Goal: Find specific page/section: Find specific page/section

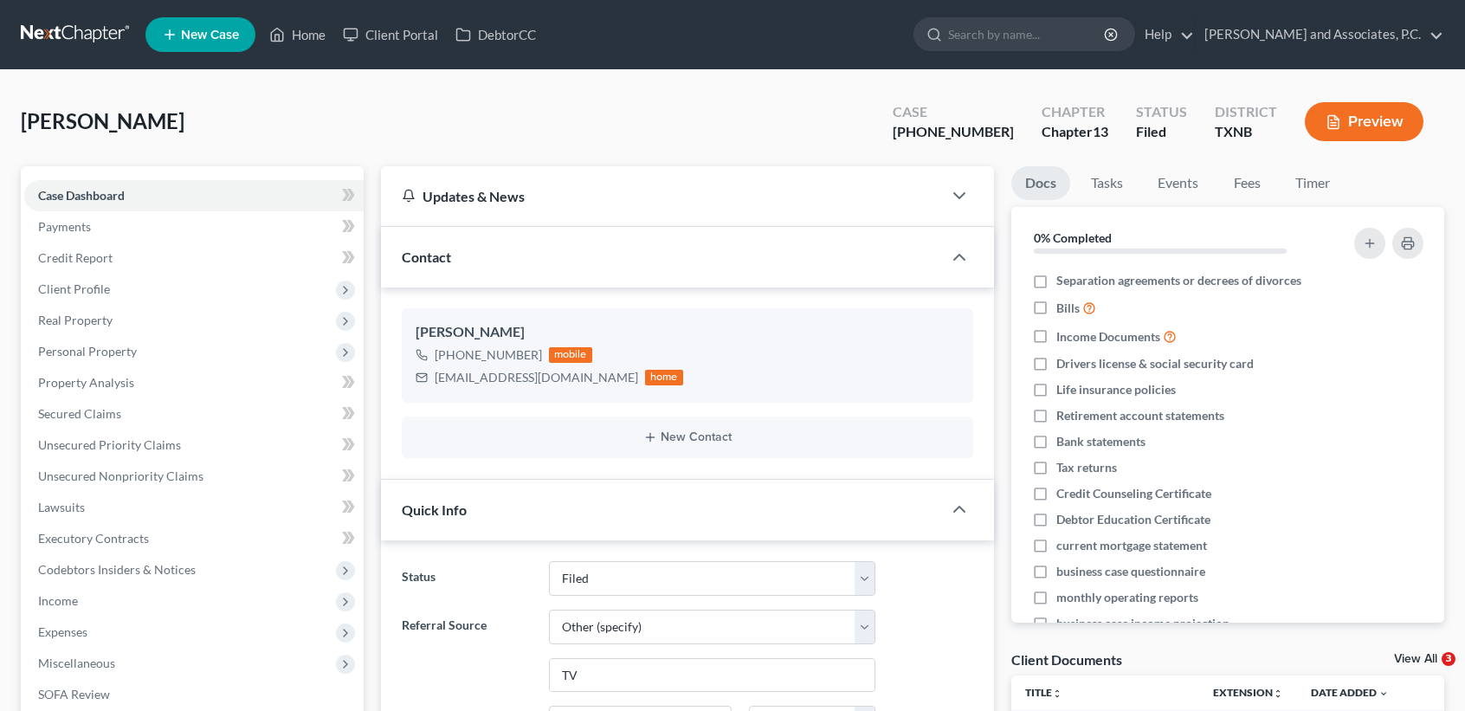
select select "5"
select select "6"
select select "0"
click at [293, 50] on ul "New Case Home Client Portal DebtorCC - No Result - See all results Or Press Ent…" at bounding box center [794, 34] width 1298 height 45
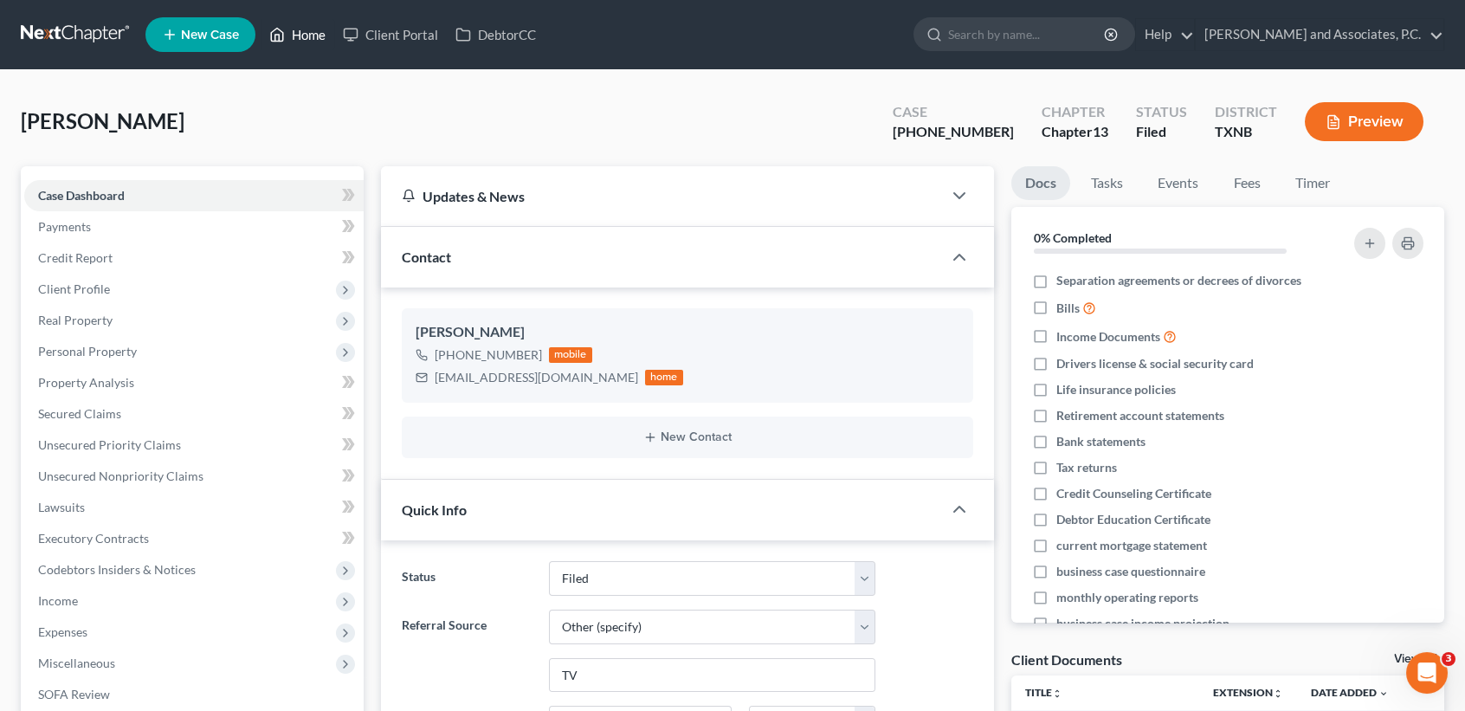
click at [301, 41] on link "Home" at bounding box center [298, 34] width 74 height 31
click at [313, 33] on link "Home" at bounding box center [298, 34] width 74 height 31
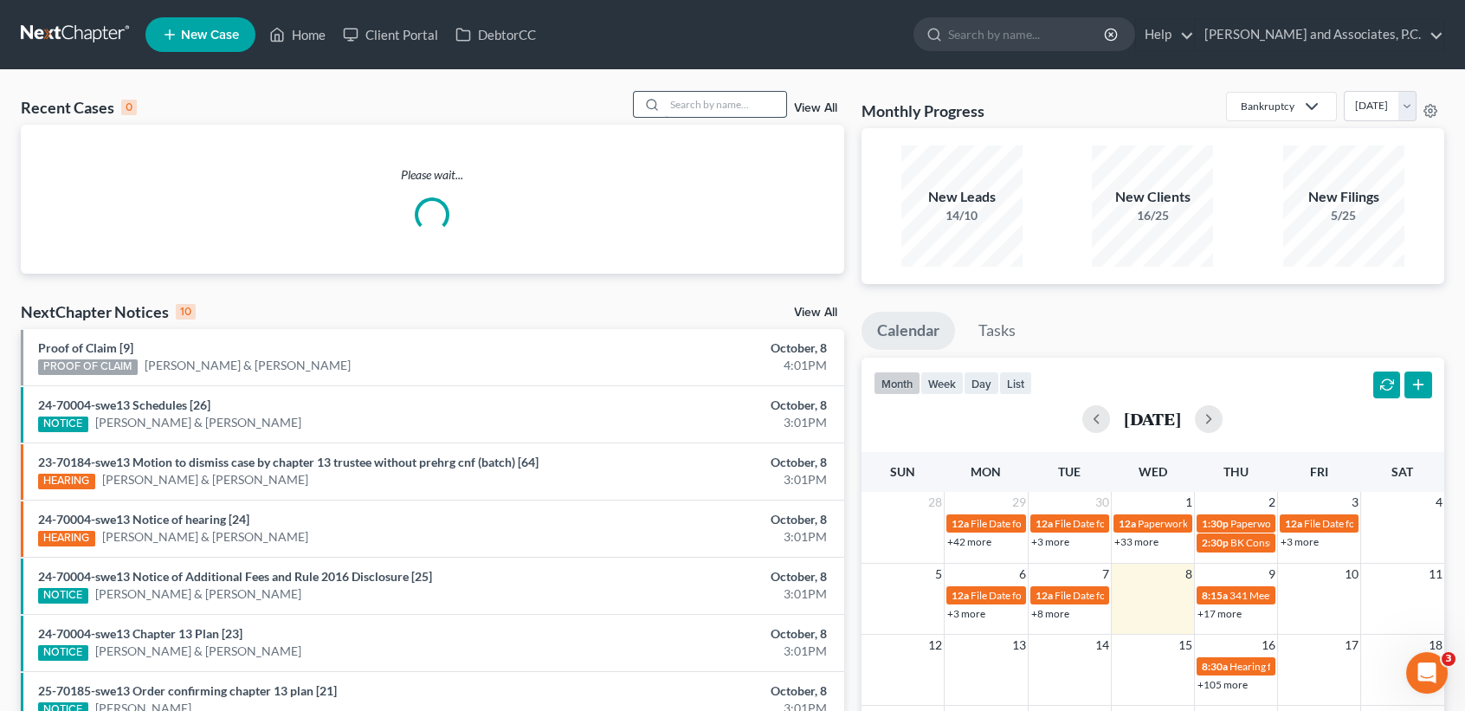
click at [683, 108] on input "search" at bounding box center [725, 104] width 121 height 25
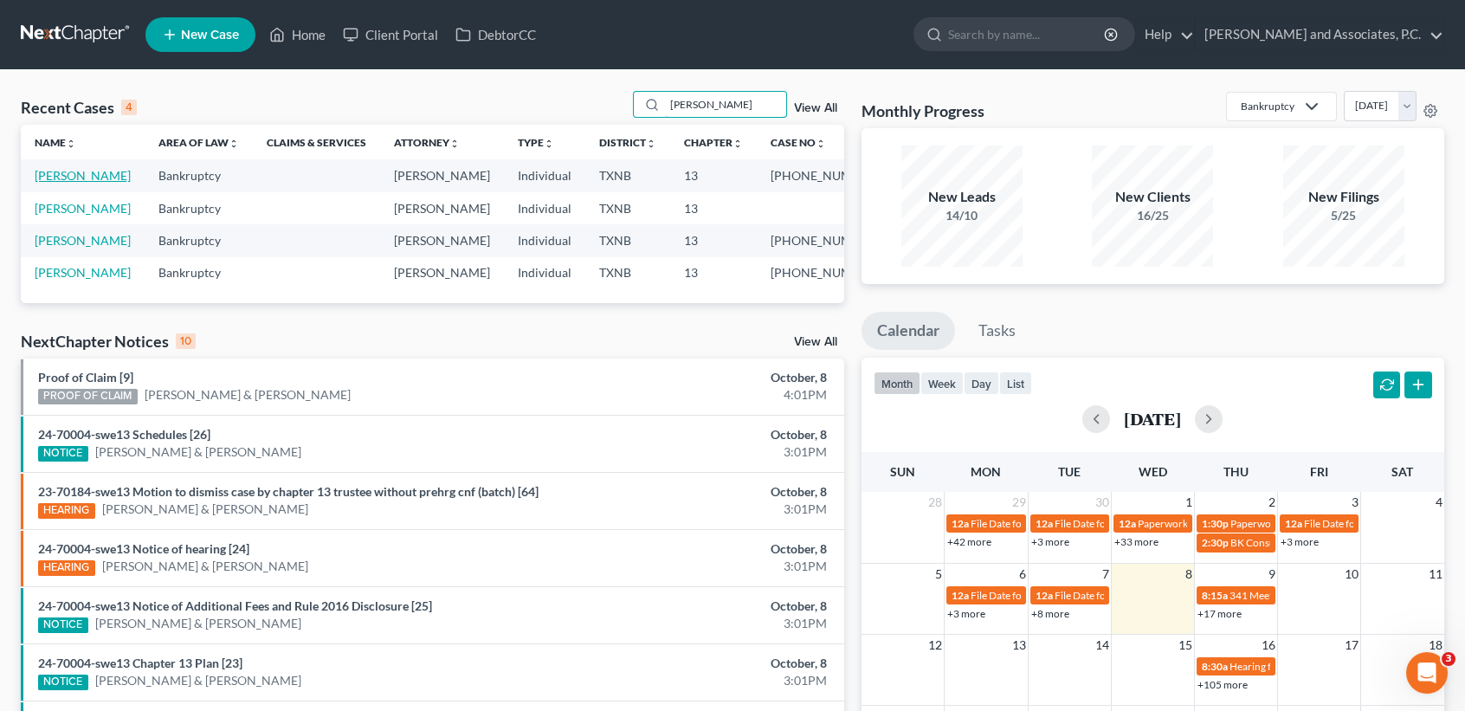
type input "[PERSON_NAME]"
click at [41, 181] on link "[PERSON_NAME]" at bounding box center [83, 175] width 96 height 15
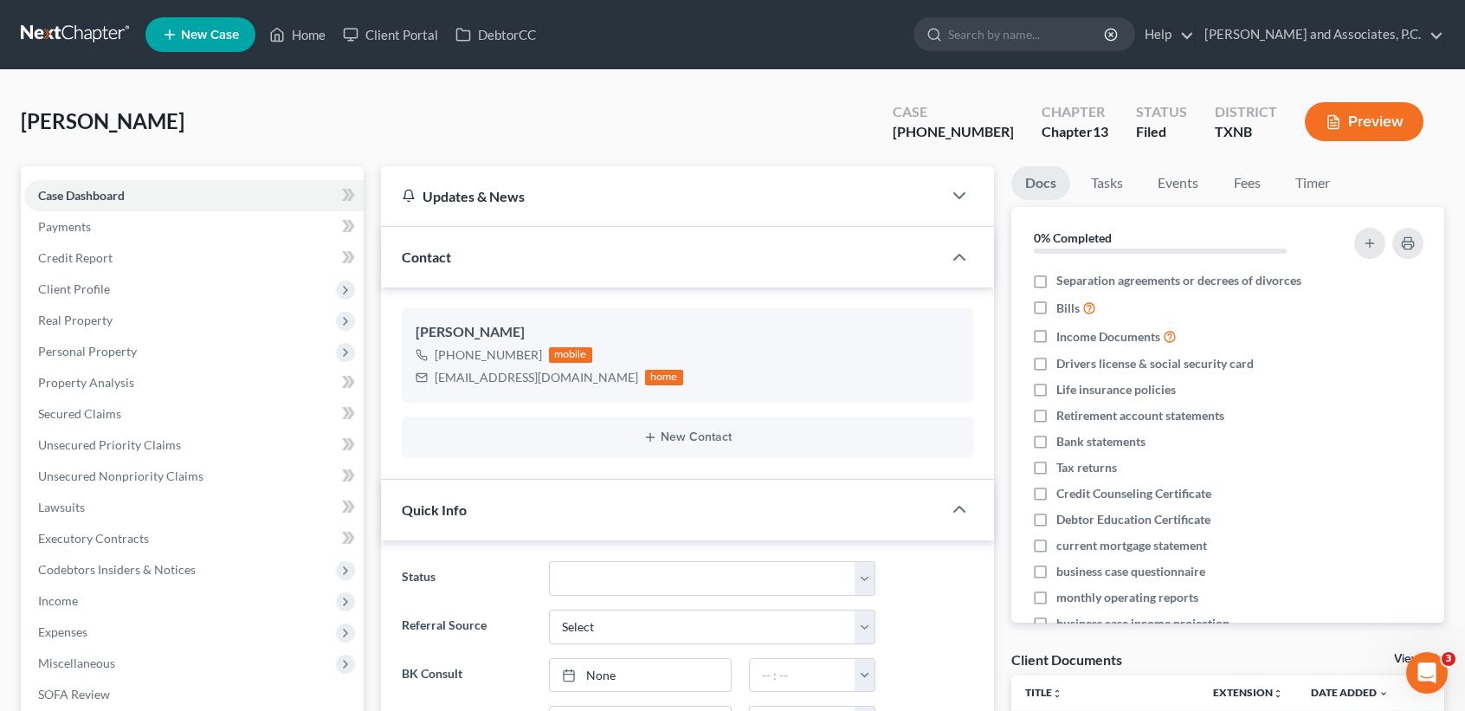
scroll to position [5966, 0]
drag, startPoint x: 299, startPoint y: 38, endPoint x: 746, endPoint y: 116, distance: 453.4
click at [299, 37] on link "Home" at bounding box center [298, 34] width 74 height 31
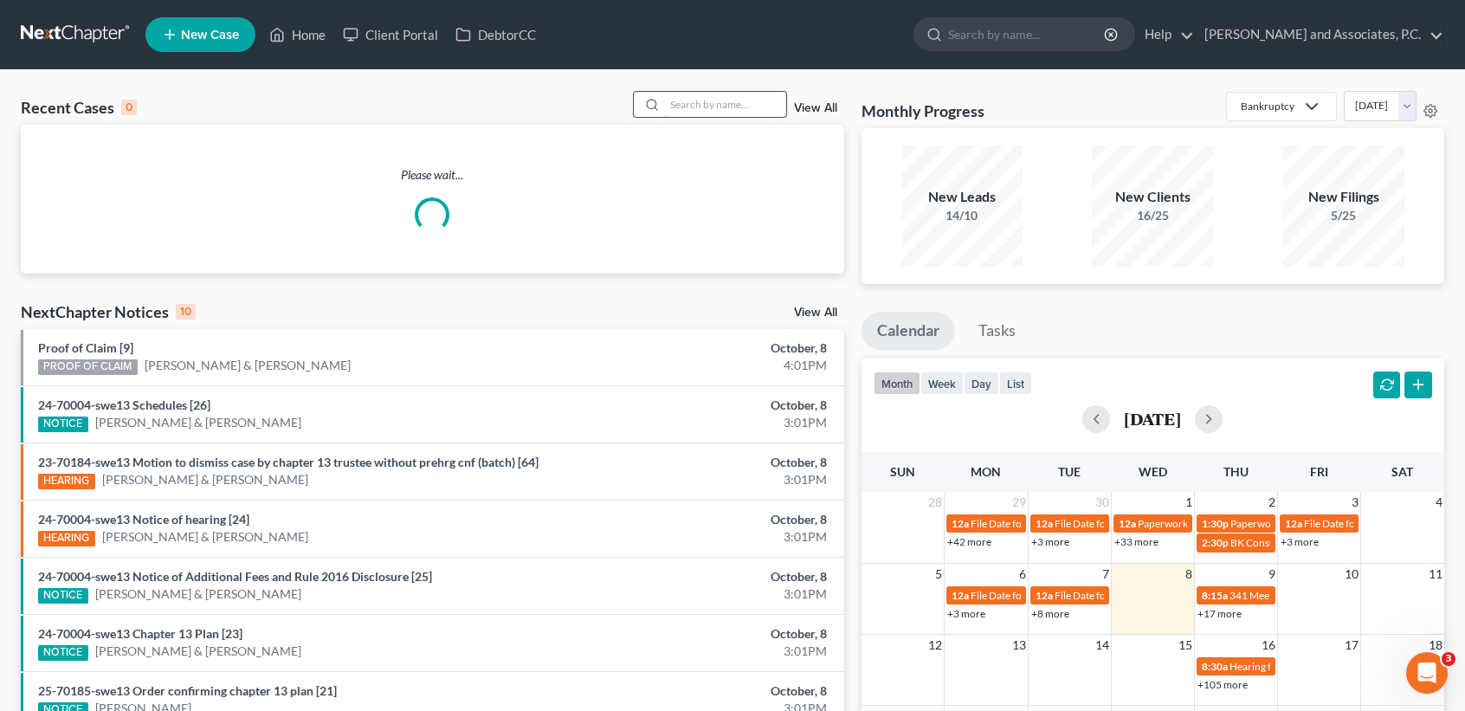
click at [725, 106] on input "search" at bounding box center [725, 104] width 121 height 25
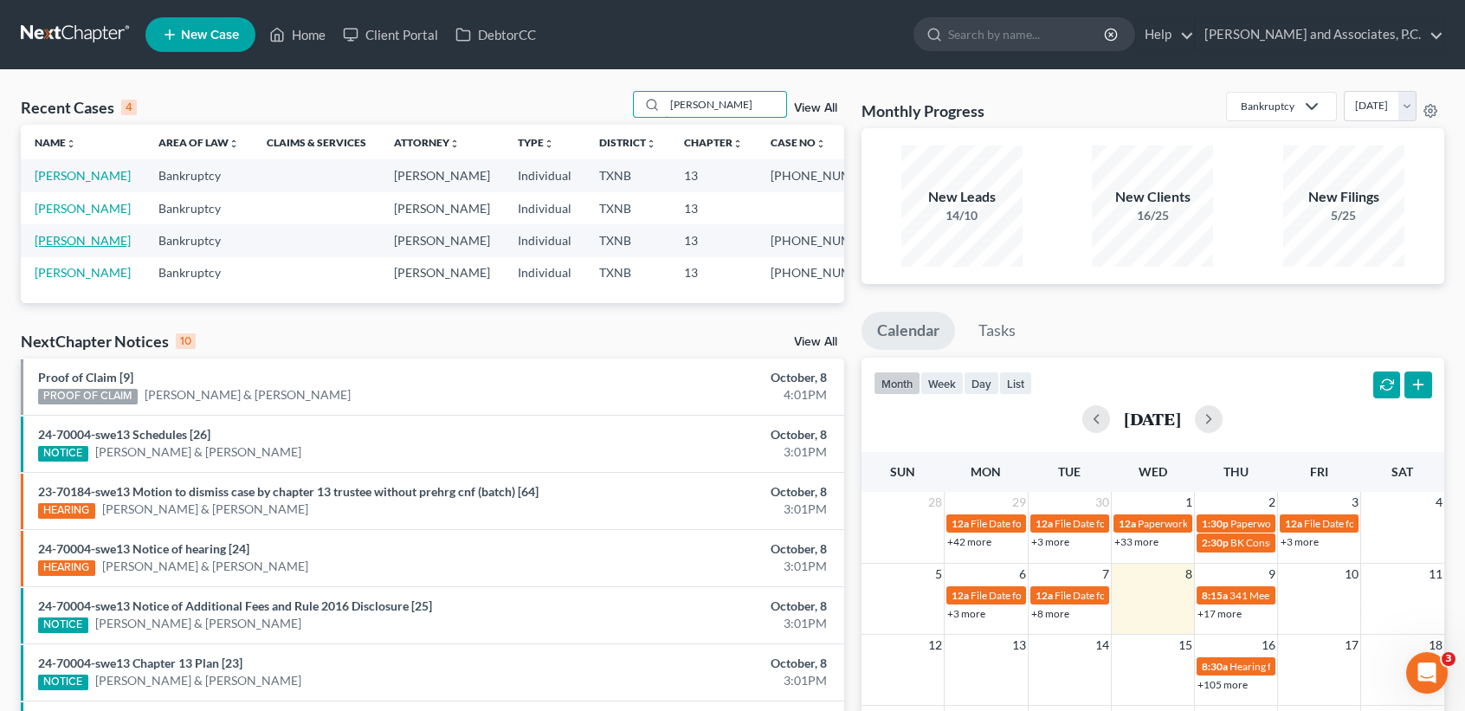
type input "[PERSON_NAME]"
click at [101, 248] on link "[PERSON_NAME]" at bounding box center [83, 240] width 96 height 15
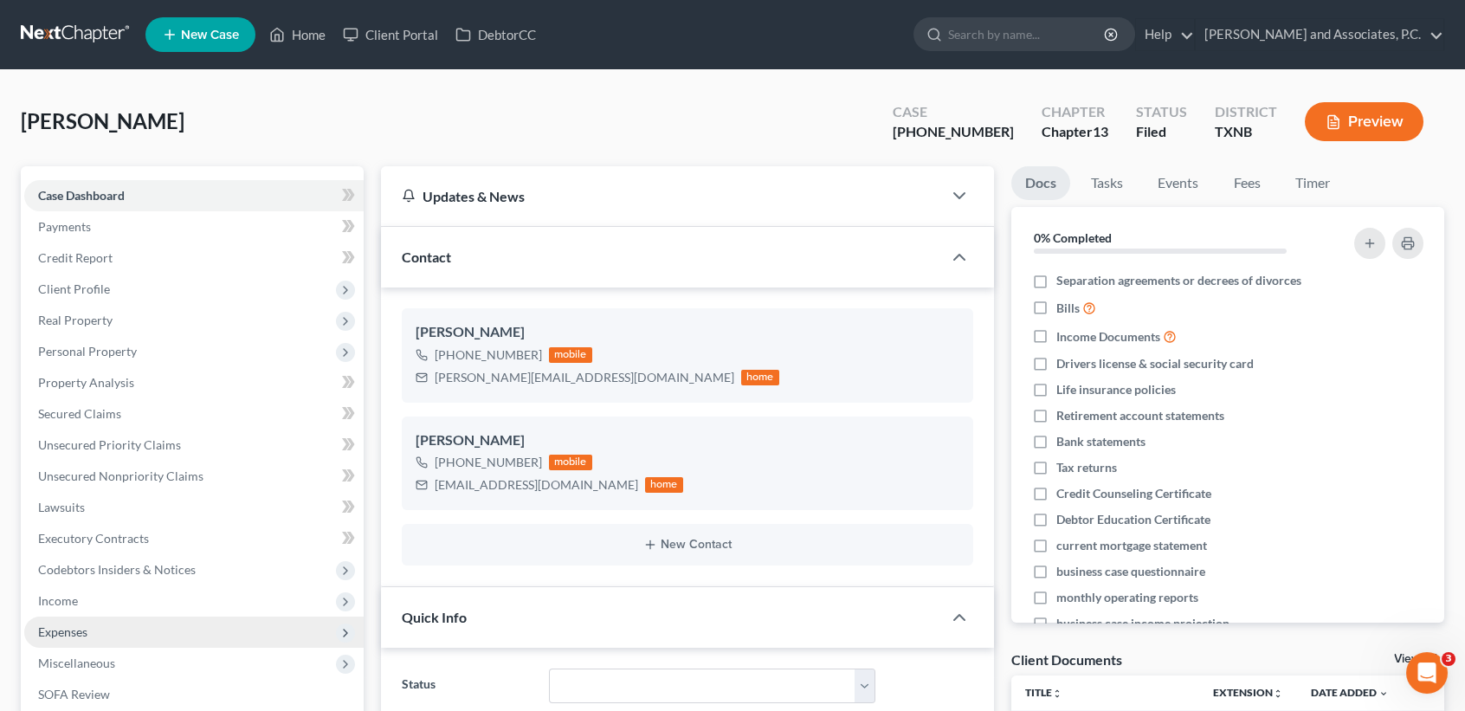
scroll to position [6380, 0]
